Goal: Task Accomplishment & Management: Use online tool/utility

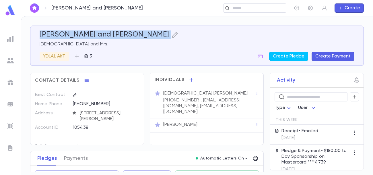
click at [9, 41] on img at bounding box center [10, 38] width 7 height 7
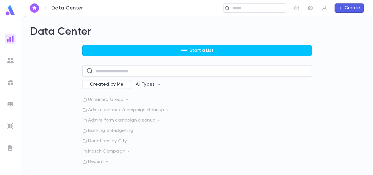
click at [11, 125] on img at bounding box center [10, 125] width 7 height 7
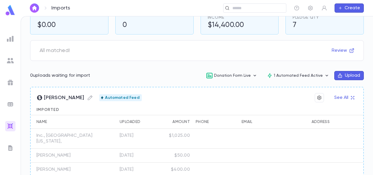
scroll to position [45, 0]
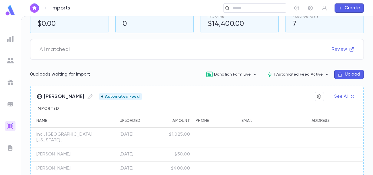
click at [179, 144] on div "$1,025.00" at bounding box center [176, 137] width 33 height 20
click at [183, 138] on div "$1,025.00" at bounding box center [176, 137] width 33 height 20
click at [11, 35] on img at bounding box center [10, 38] width 7 height 7
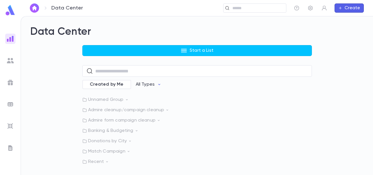
click at [92, 159] on p "Recent" at bounding box center [196, 162] width 229 height 6
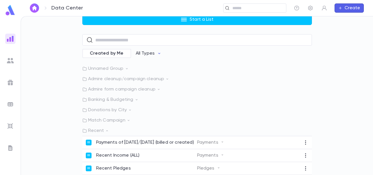
click at [146, 139] on p "Payments of [DATE]/[DATE] (billed or created)" at bounding box center [145, 142] width 98 height 6
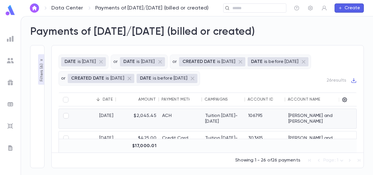
click at [194, 118] on div "ACH" at bounding box center [180, 118] width 43 height 19
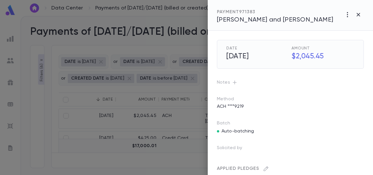
scroll to position [42, 0]
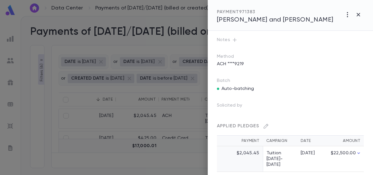
click at [171, 118] on div at bounding box center [186, 87] width 373 height 175
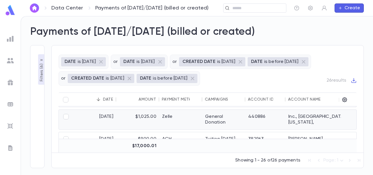
scroll to position [44, 0]
click at [171, 118] on div "Zelle" at bounding box center [180, 118] width 43 height 19
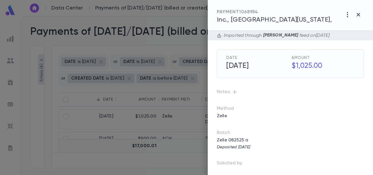
scroll to position [0, 0]
click at [280, 19] on span "Inc., [GEOGRAPHIC_DATA][US_STATE]," at bounding box center [274, 20] width 115 height 6
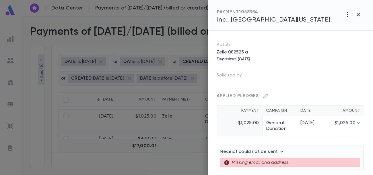
scroll to position [95, 0]
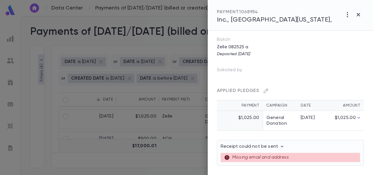
click at [275, 116] on td "General Donation" at bounding box center [280, 121] width 34 height 20
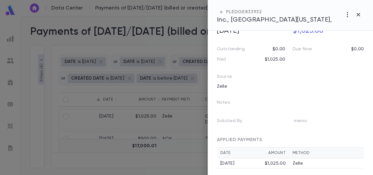
scroll to position [55, 0]
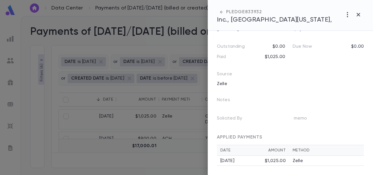
click at [56, 33] on div at bounding box center [186, 87] width 373 height 175
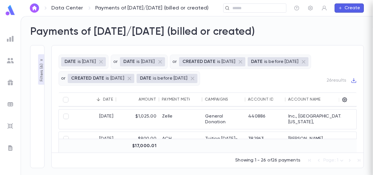
scroll to position [0, 0]
click at [10, 40] on img at bounding box center [10, 38] width 7 height 7
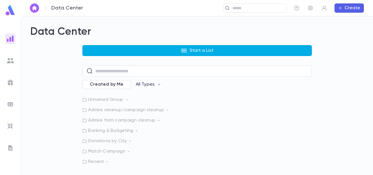
click at [170, 48] on button "Start a List" at bounding box center [196, 50] width 229 height 11
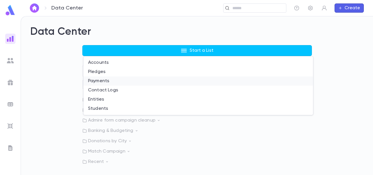
click at [128, 81] on li "Payments" at bounding box center [197, 80] width 229 height 9
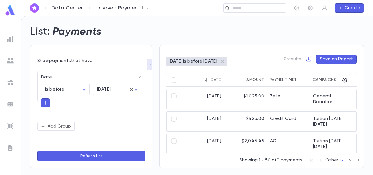
click at [47, 103] on icon "button" at bounding box center [45, 103] width 5 height 6
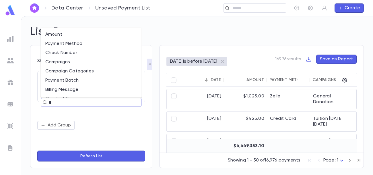
type input "**"
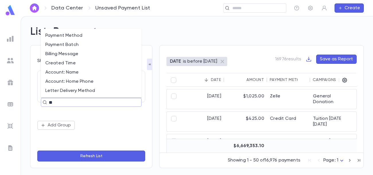
click at [74, 38] on li "Payment Method" at bounding box center [91, 35] width 101 height 9
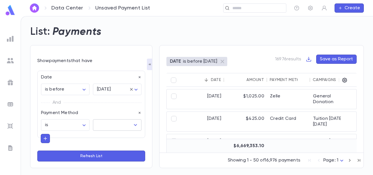
click at [115, 121] on input "text" at bounding box center [112, 124] width 35 height 11
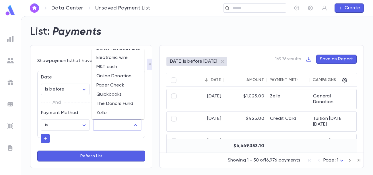
scroll to position [35, 0]
click at [106, 114] on li "Zelle" at bounding box center [118, 112] width 52 height 9
type input "*****"
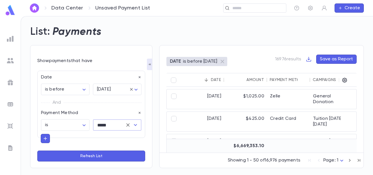
click at [97, 156] on button "Refresh List" at bounding box center [91, 155] width 108 height 11
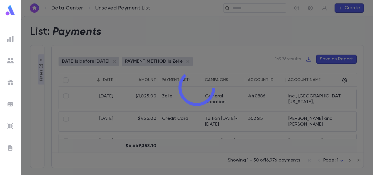
type input "*****"
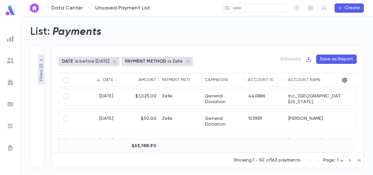
click at [343, 81] on icon "button" at bounding box center [344, 80] width 5 height 5
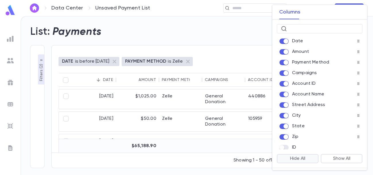
click at [302, 158] on button "Hide All" at bounding box center [298, 158] width 42 height 9
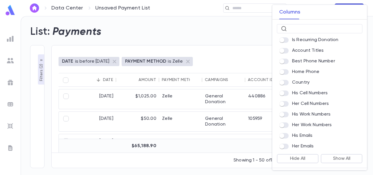
scroll to position [373, 0]
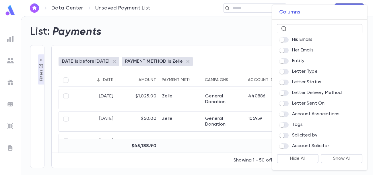
click at [308, 28] on input "text" at bounding box center [323, 28] width 69 height 9
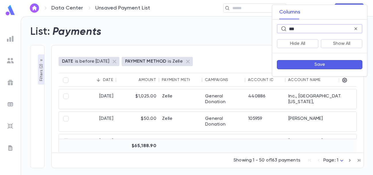
type input "***"
click at [41, 69] on div at bounding box center [186, 87] width 373 height 175
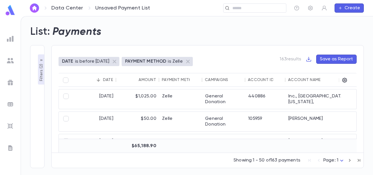
click at [41, 69] on p "Filters ( 2 )" at bounding box center [41, 71] width 6 height 19
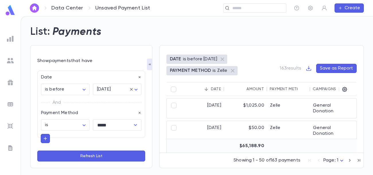
click at [11, 37] on img at bounding box center [10, 38] width 7 height 7
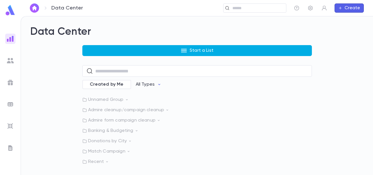
click at [126, 48] on button "Start a List" at bounding box center [196, 50] width 229 height 11
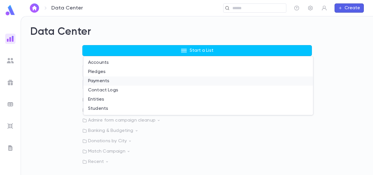
click at [111, 79] on li "Payments" at bounding box center [197, 80] width 229 height 9
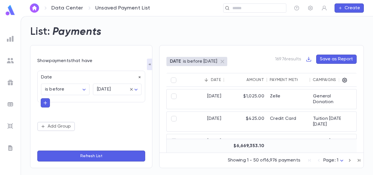
click at [139, 77] on icon "button" at bounding box center [140, 77] width 4 height 4
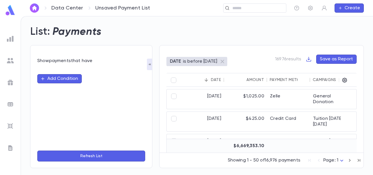
click at [73, 78] on button "Add Condition" at bounding box center [59, 78] width 44 height 9
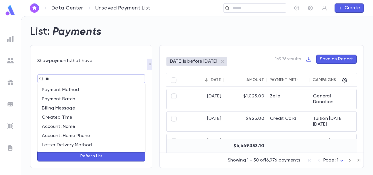
type input "***"
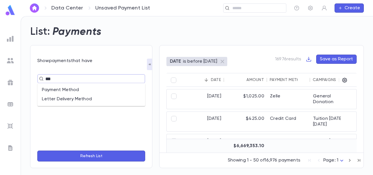
click at [75, 88] on li "Payment Method" at bounding box center [91, 89] width 108 height 9
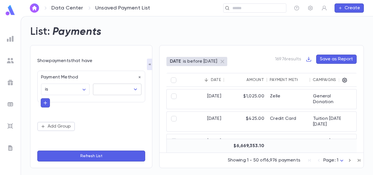
click at [107, 89] on input "text" at bounding box center [112, 89] width 35 height 11
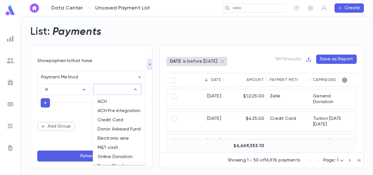
click at [12, 37] on img at bounding box center [10, 38] width 7 height 7
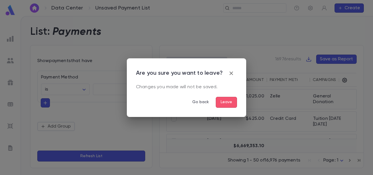
click at [219, 101] on button "Leave" at bounding box center [226, 102] width 21 height 11
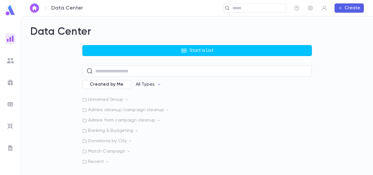
click at [187, 57] on div "Start a List ​ Created by Me All Types Unnamed Group Admire cleanup/campaign cl…" at bounding box center [196, 104] width 229 height 119
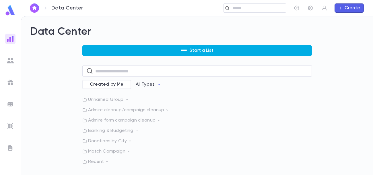
click at [189, 54] on button "Start a List" at bounding box center [196, 50] width 229 height 11
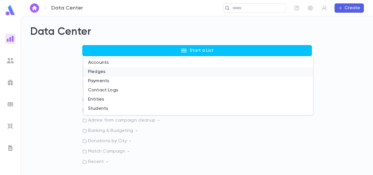
click at [148, 74] on li "Pledges" at bounding box center [197, 71] width 229 height 9
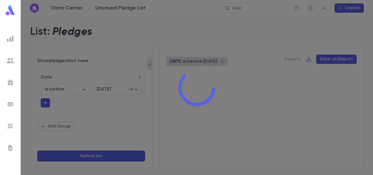
click at [141, 77] on div at bounding box center [197, 87] width 352 height 175
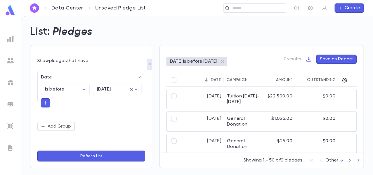
click at [139, 77] on icon "button" at bounding box center [140, 77] width 4 height 4
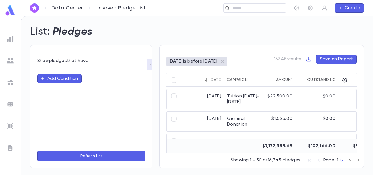
click at [66, 78] on button "Add Condition" at bounding box center [59, 78] width 44 height 9
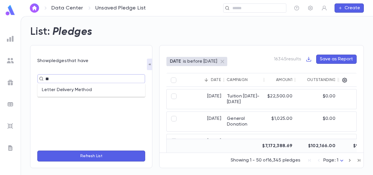
type input "*"
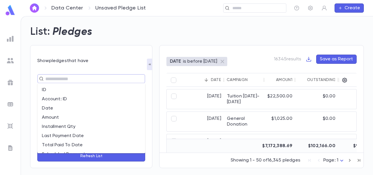
type input "*"
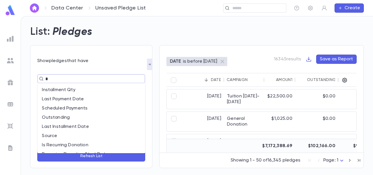
type input "**"
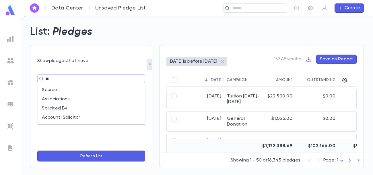
click at [62, 89] on li "Source" at bounding box center [91, 89] width 108 height 9
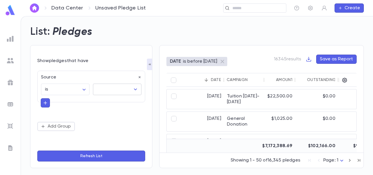
click at [105, 93] on input "text" at bounding box center [112, 89] width 35 height 11
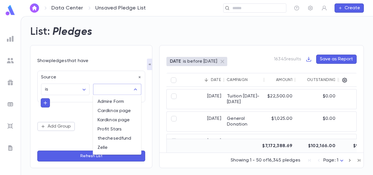
click at [107, 150] on li "Zelle" at bounding box center [117, 147] width 48 height 9
type input "*****"
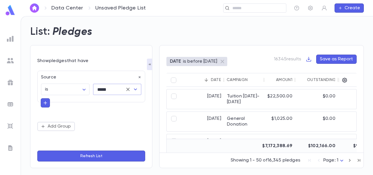
click at [107, 155] on button "Refresh List" at bounding box center [91, 155] width 108 height 11
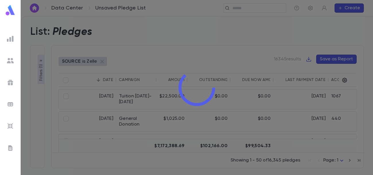
type input "*****"
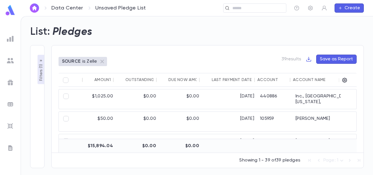
scroll to position [0, 73]
click at [344, 77] on icon "button" at bounding box center [344, 80] width 6 height 6
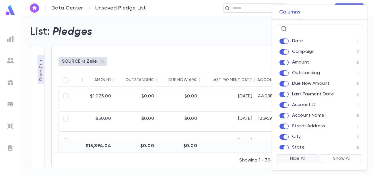
click at [299, 156] on button "Hide All" at bounding box center [298, 158] width 42 height 9
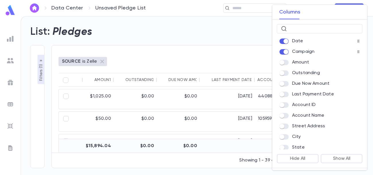
click at [284, 60] on span at bounding box center [283, 62] width 9 height 5
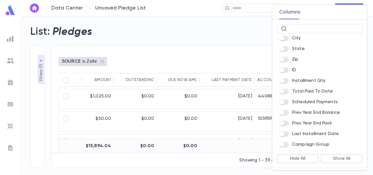
scroll to position [102, 0]
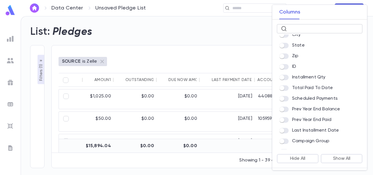
click at [304, 28] on input "text" at bounding box center [323, 28] width 69 height 9
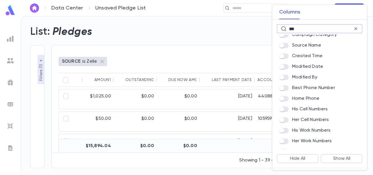
scroll to position [0, 0]
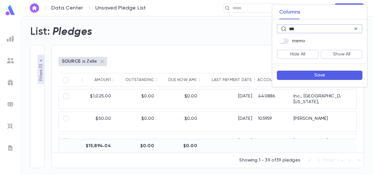
type input "***"
click at [294, 74] on button "Save" at bounding box center [319, 75] width 85 height 9
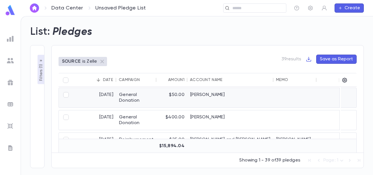
scroll to position [24, 0]
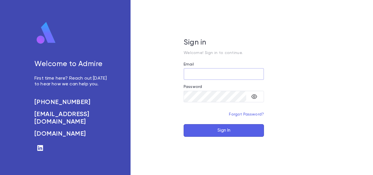
type input "**********"
click at [240, 129] on button "Sign In" at bounding box center [223, 130] width 80 height 13
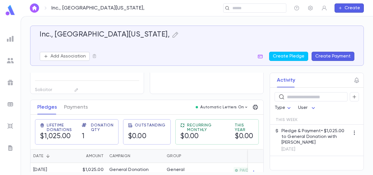
scroll to position [52, 0]
click at [172, 37] on icon "button" at bounding box center [175, 34] width 7 height 7
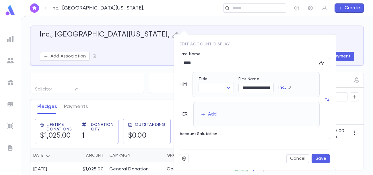
click at [223, 26] on div at bounding box center [186, 87] width 373 height 175
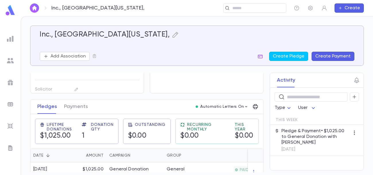
scroll to position [64, 0]
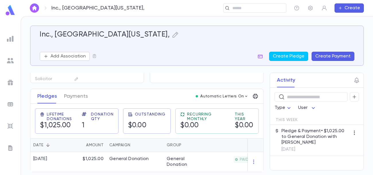
click at [292, 137] on p "Pledge & Payment • $1,025.00 to General Donation with Zelle" at bounding box center [315, 136] width 68 height 17
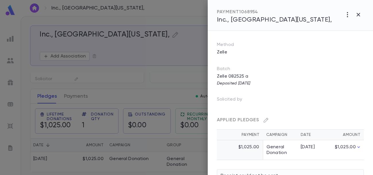
click at [256, 147] on td "$1,025.00" at bounding box center [240, 150] width 46 height 20
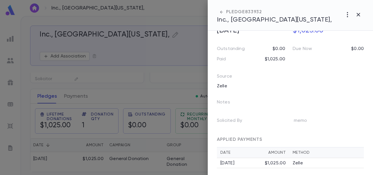
scroll to position [55, 0]
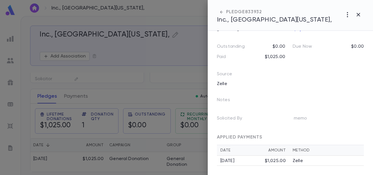
click at [260, 155] on td "8/25/2025 $1,025.00" at bounding box center [253, 160] width 72 height 10
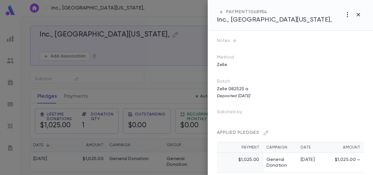
scroll to position [52, 0]
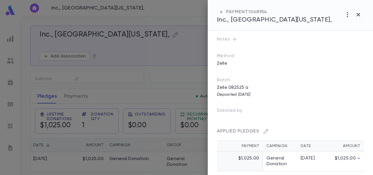
click at [260, 155] on td "$1,025.00" at bounding box center [240, 161] width 46 height 20
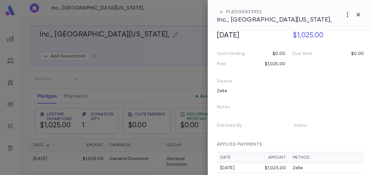
scroll to position [47, 0]
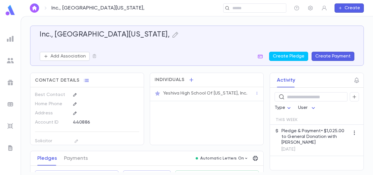
click at [290, 136] on p "Pledge & Payment • $1,025.00 to General Donation with [PERSON_NAME]" at bounding box center [315, 136] width 68 height 17
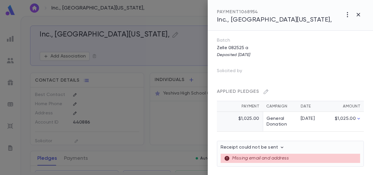
scroll to position [95, 0]
